Goal: Task Accomplishment & Management: Understand process/instructions

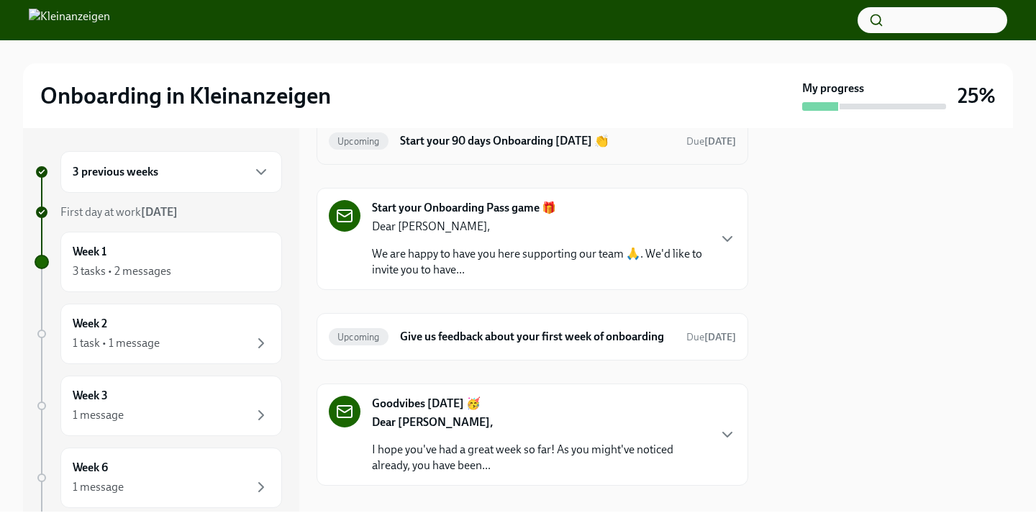
scroll to position [155, 0]
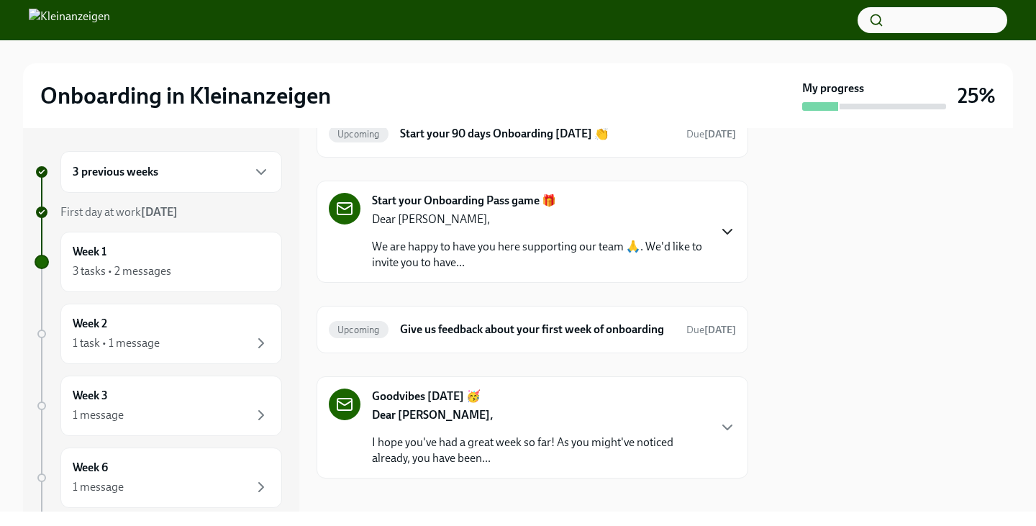
click at [720, 225] on icon "button" at bounding box center [727, 231] width 17 height 17
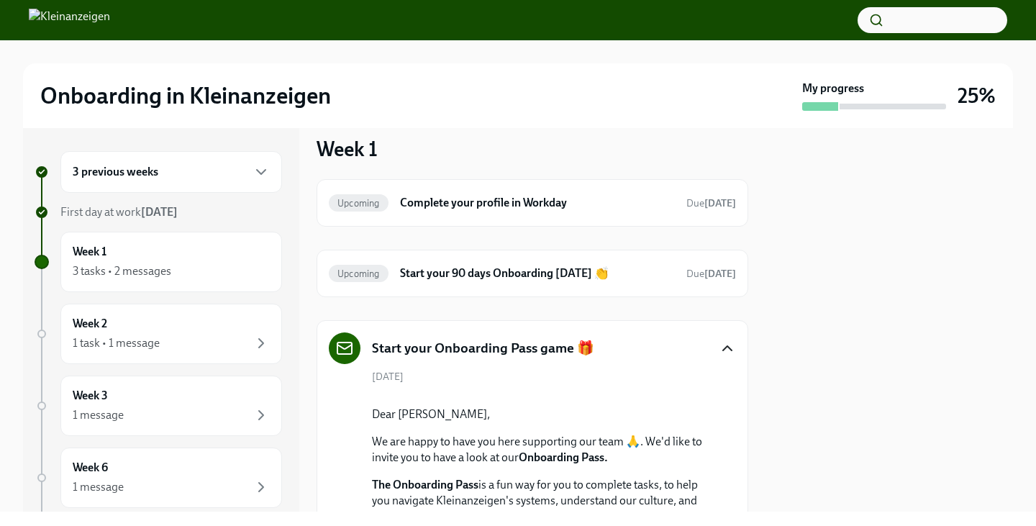
scroll to position [0, 0]
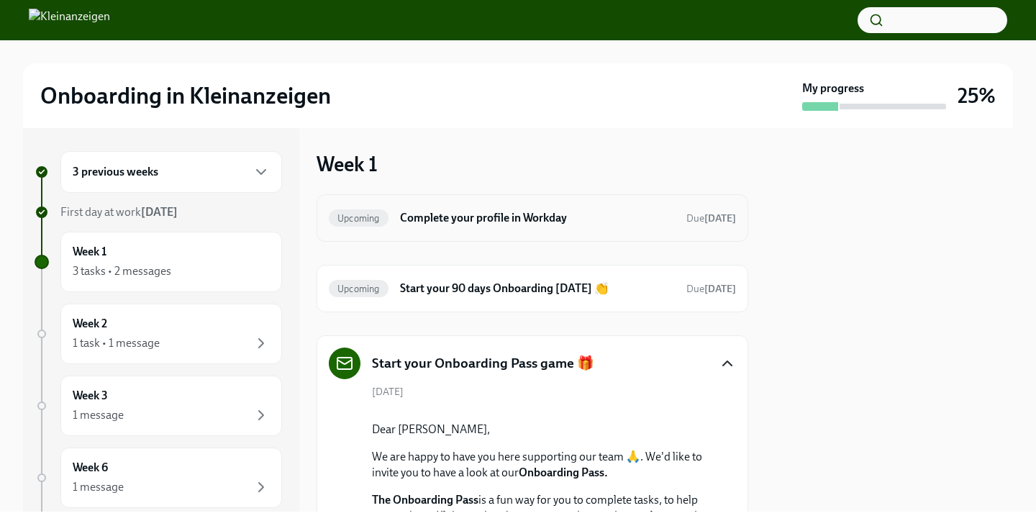
click at [639, 217] on h6 "Complete your profile in Workday" at bounding box center [537, 218] width 275 height 16
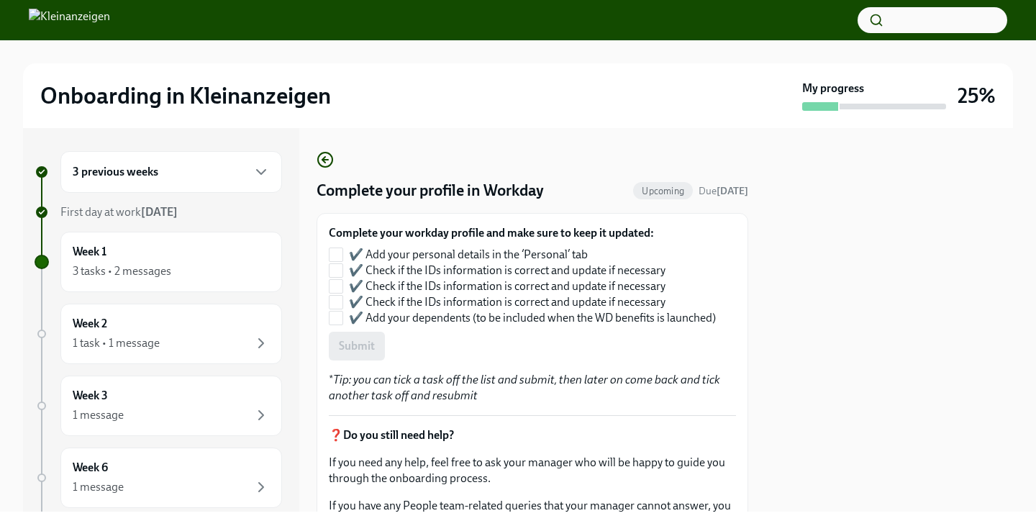
scroll to position [70, 0]
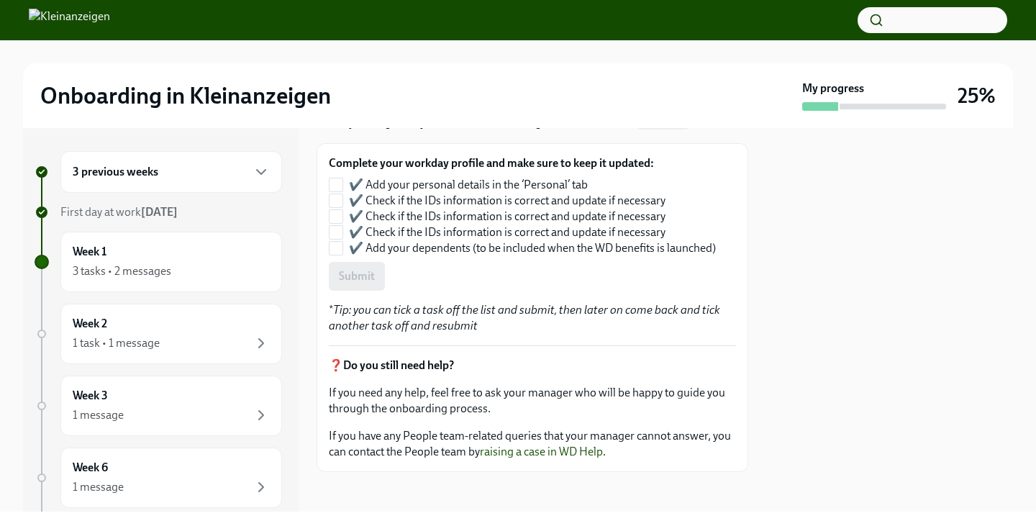
click at [566, 399] on div "❓ Do you still need help? If you need any help, feel free to ask your manager w…" at bounding box center [532, 409] width 407 height 102
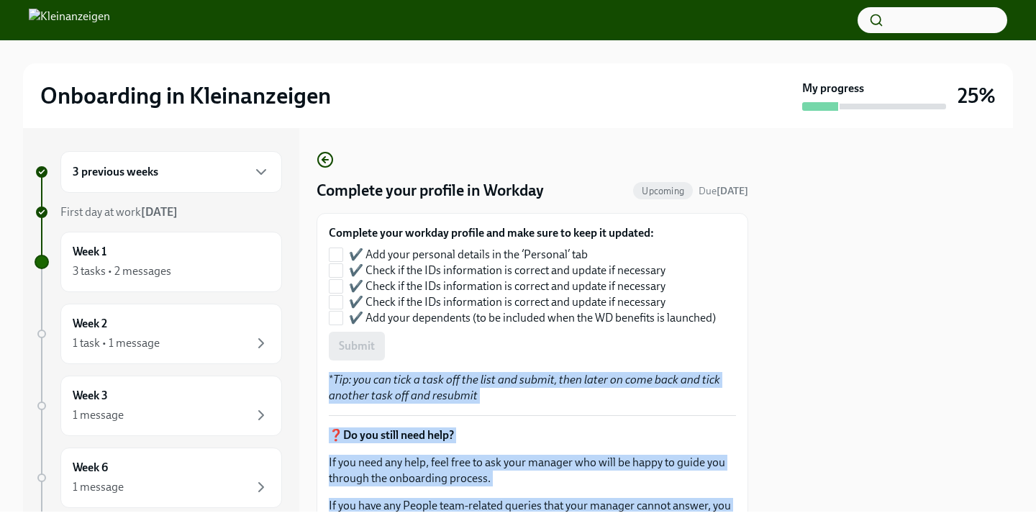
drag, startPoint x: 566, startPoint y: 399, endPoint x: 545, endPoint y: 355, distance: 48.6
click at [545, 355] on div "3 previous weeks First day at work [DATE] Week 1 3 tasks • 2 messages Week 2 1 …" at bounding box center [518, 320] width 990 height 384
click at [326, 161] on icon "button" at bounding box center [325, 159] width 17 height 17
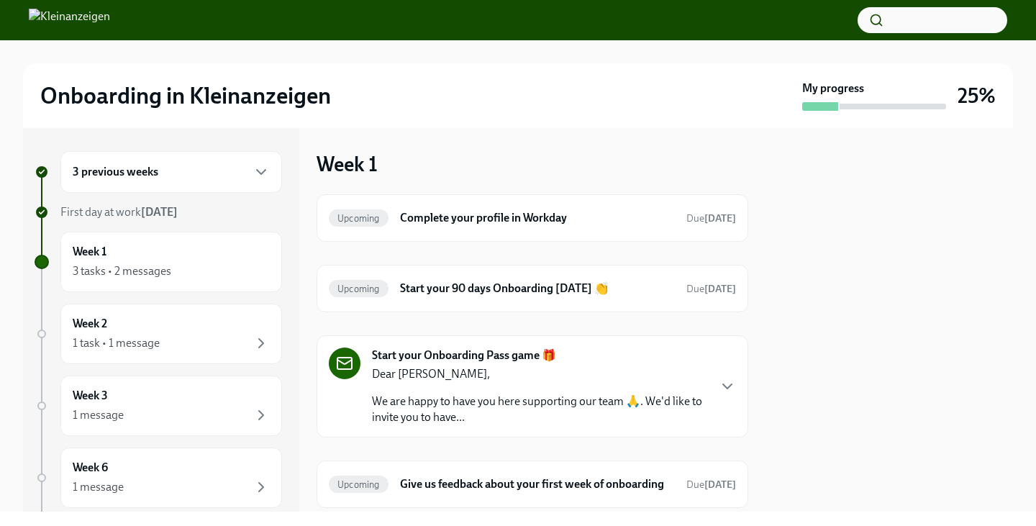
scroll to position [182, 0]
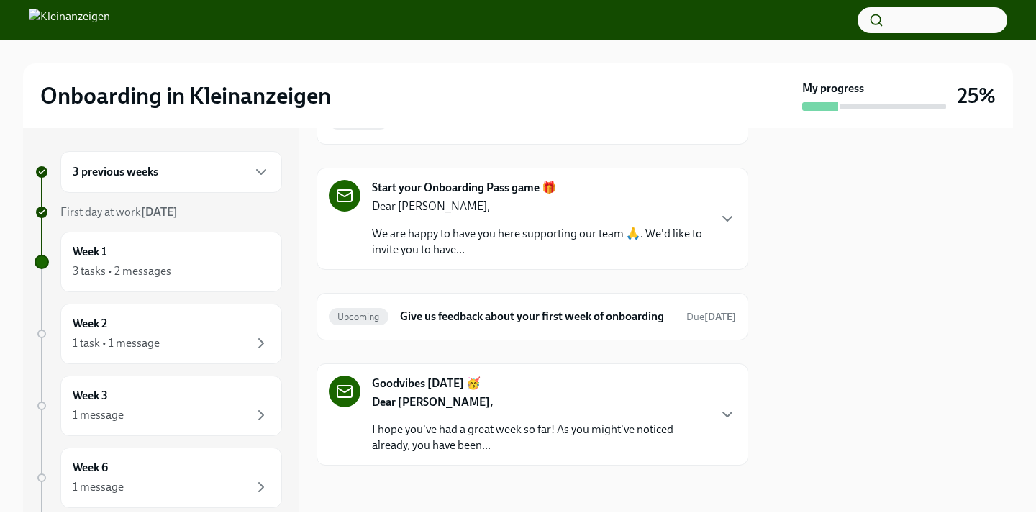
click at [140, 165] on h6 "3 previous weeks" at bounding box center [116, 172] width 86 height 16
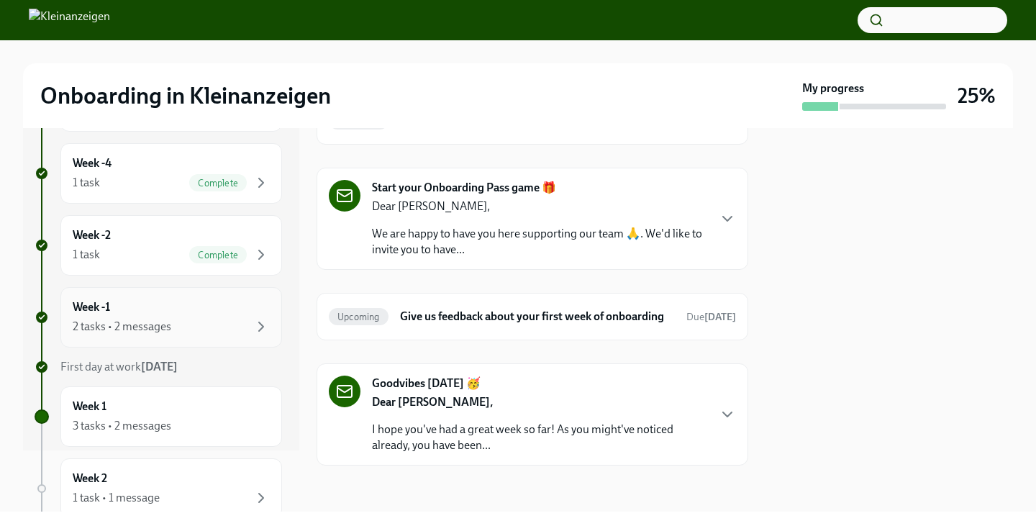
scroll to position [62, 0]
click at [200, 332] on div "2 tasks • 2 messages" at bounding box center [171, 325] width 197 height 17
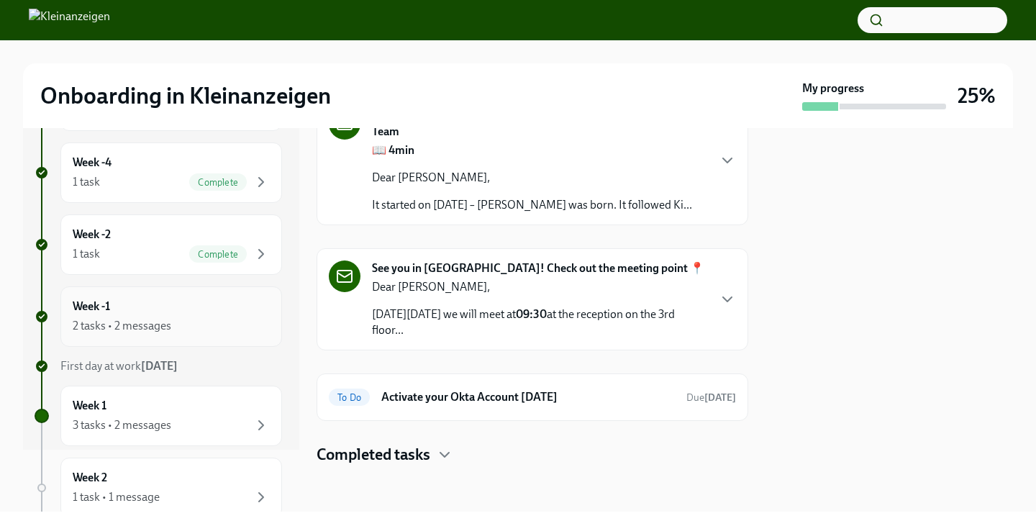
scroll to position [99, 0]
click at [612, 397] on h6 "Activate your Okta Account [DATE]" at bounding box center [528, 397] width 294 height 16
